Goal: Information Seeking & Learning: Learn about a topic

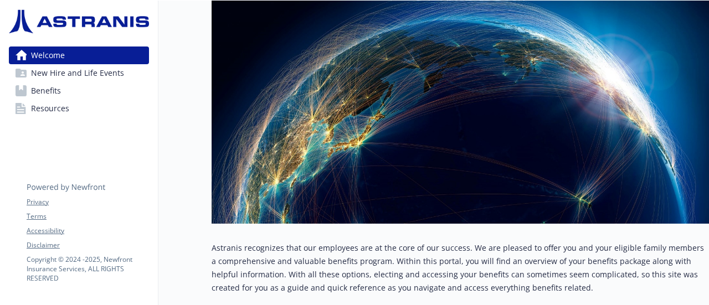
scroll to position [267, 8]
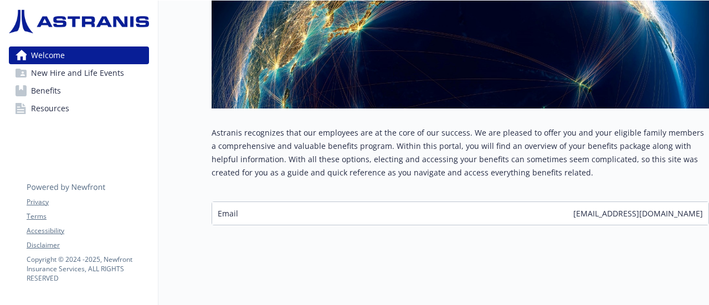
click at [389, 204] on div "Email [EMAIL_ADDRESS][DOMAIN_NAME]" at bounding box center [460, 213] width 496 height 23
click at [218, 208] on span "Email" at bounding box center [228, 214] width 20 height 12
click at [363, 151] on p "Astranis recognizes that our employees are at the core of our success. We are p…" at bounding box center [459, 152] width 497 height 53
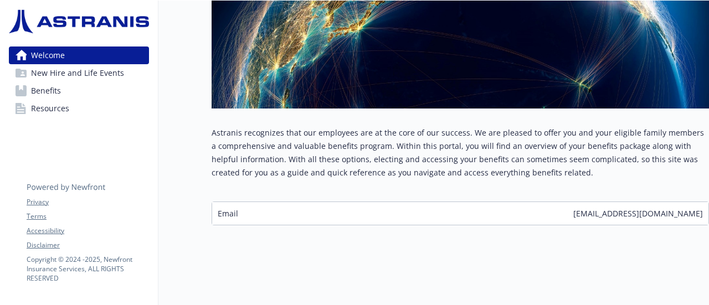
click at [43, 82] on span "Benefits" at bounding box center [46, 91] width 30 height 18
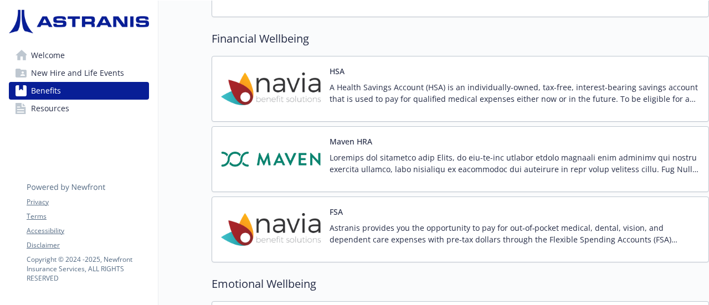
scroll to position [1048, 8]
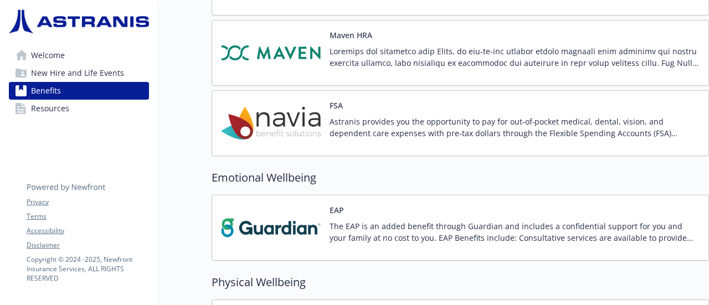
click at [68, 110] on link "Resources" at bounding box center [79, 109] width 140 height 18
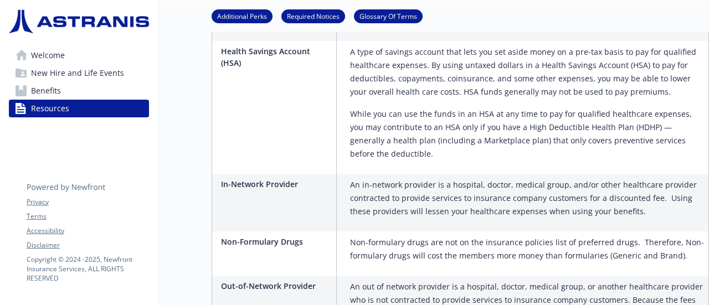
scroll to position [1150, 8]
